Goal: Find specific page/section: Find specific page/section

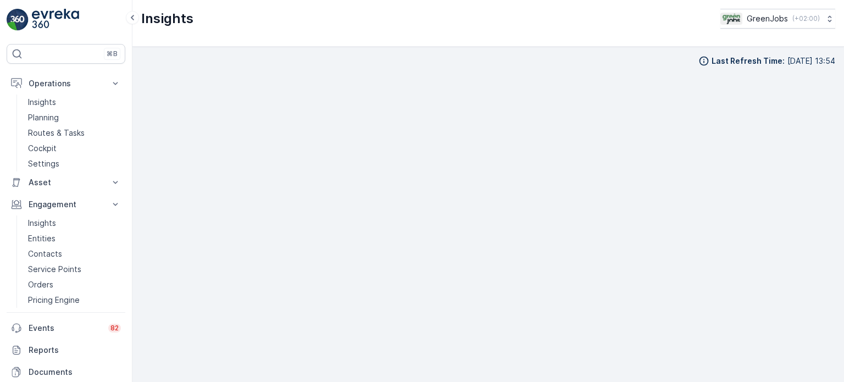
scroll to position [9, 0]
click at [67, 79] on p "Operations" at bounding box center [66, 83] width 75 height 11
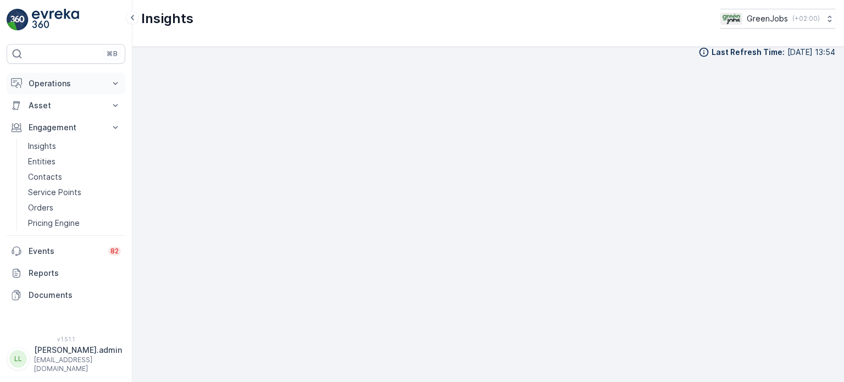
click at [63, 90] on button "Operations" at bounding box center [66, 84] width 119 height 22
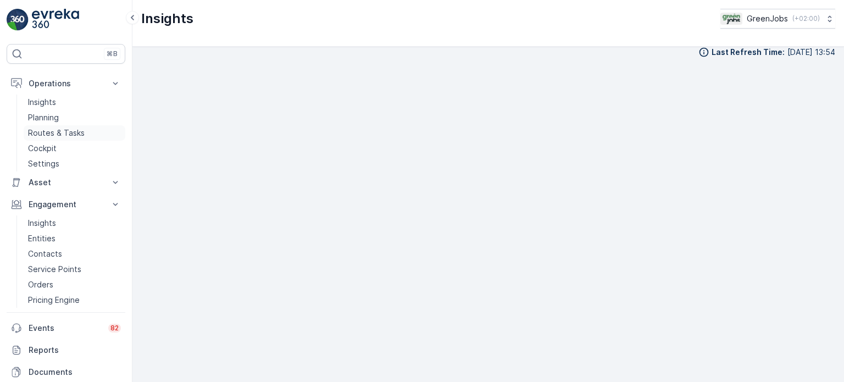
drag, startPoint x: 68, startPoint y: 135, endPoint x: 73, endPoint y: 132, distance: 6.1
click at [68, 134] on p "Routes & Tasks" at bounding box center [56, 133] width 57 height 11
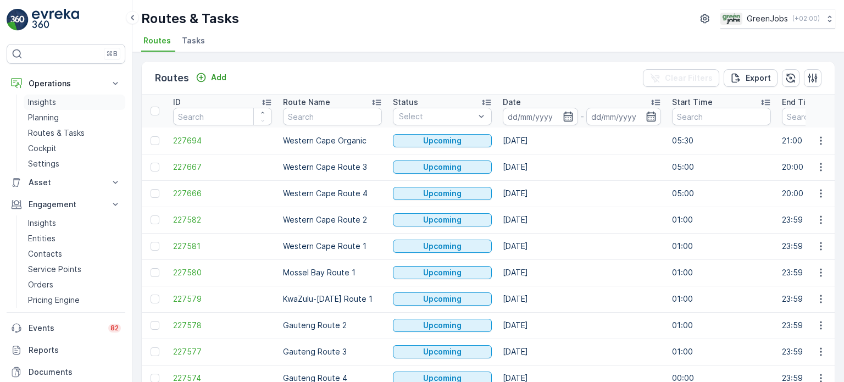
click at [51, 103] on p "Insights" at bounding box center [42, 102] width 28 height 11
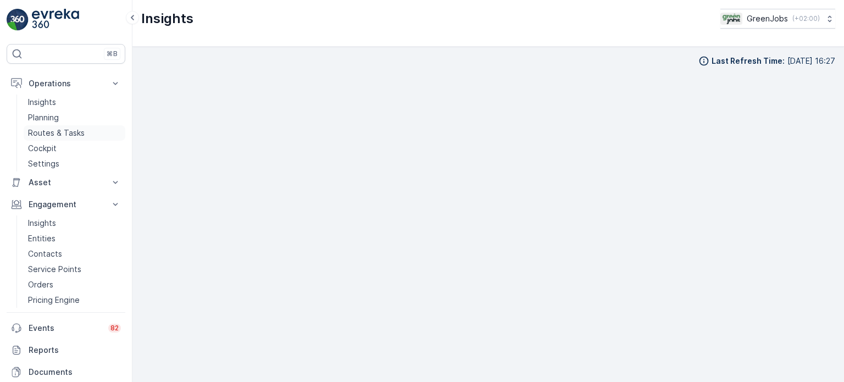
click at [52, 131] on p "Routes & Tasks" at bounding box center [56, 133] width 57 height 11
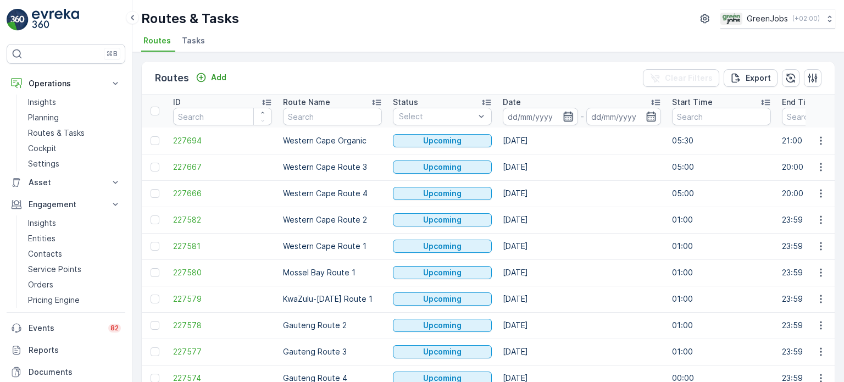
click at [570, 117] on icon "button" at bounding box center [568, 116] width 11 height 11
